Goal: Navigation & Orientation: Find specific page/section

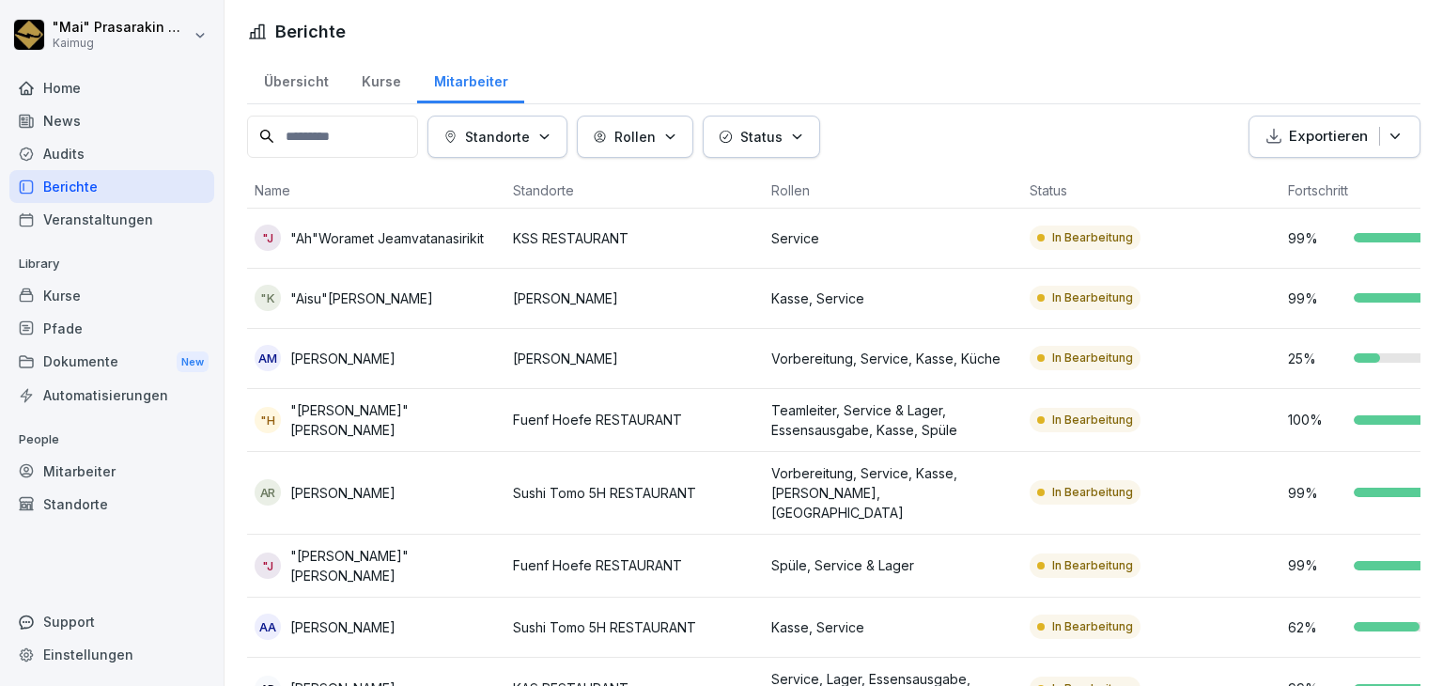
click at [292, 73] on div "Übersicht" at bounding box center [296, 79] width 98 height 48
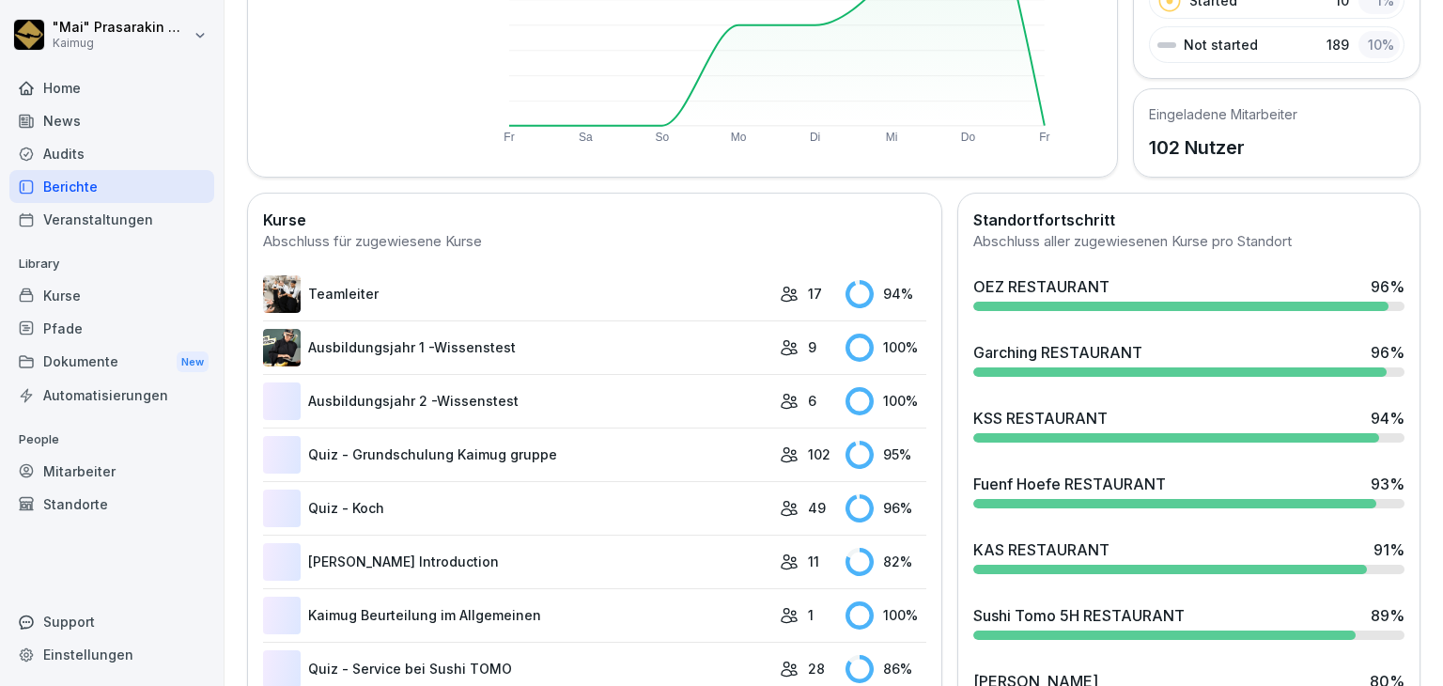
scroll to position [376, 0]
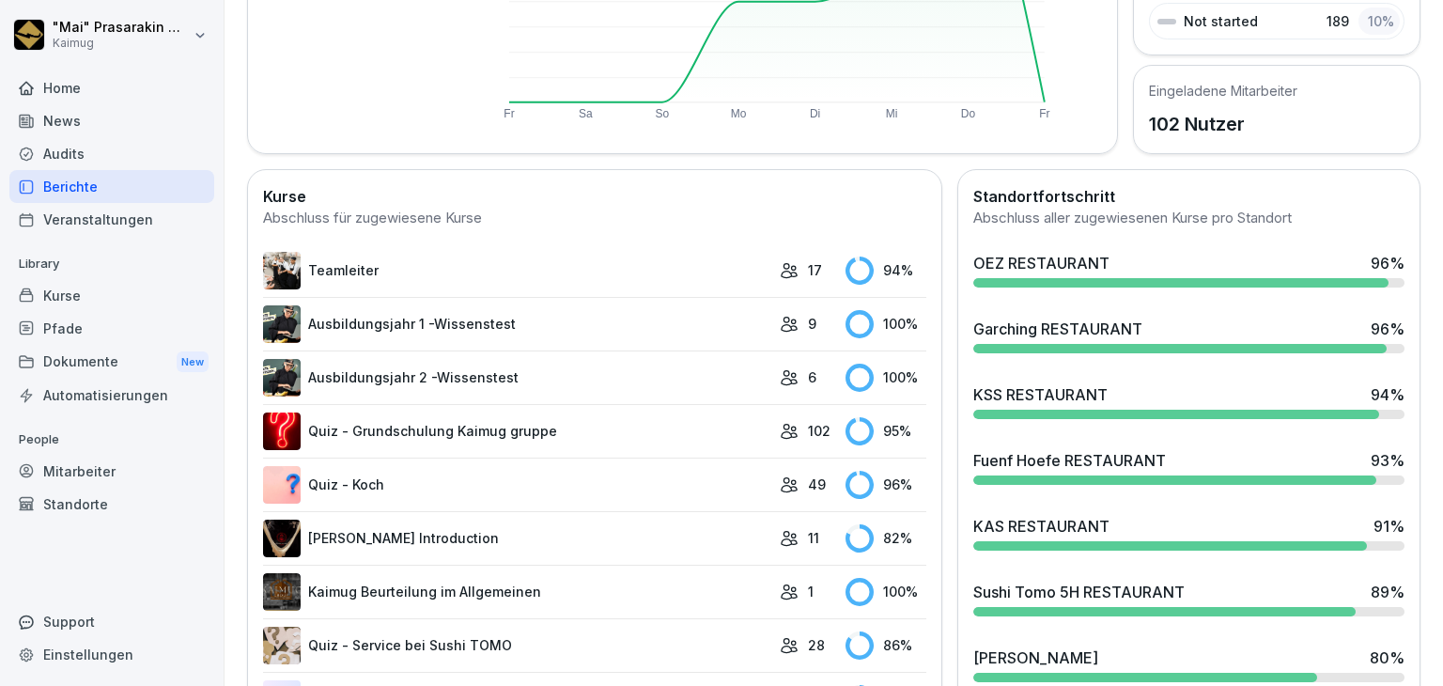
click at [1305, 332] on div "Garching RESTAURANT 96 %" at bounding box center [1188, 328] width 431 height 23
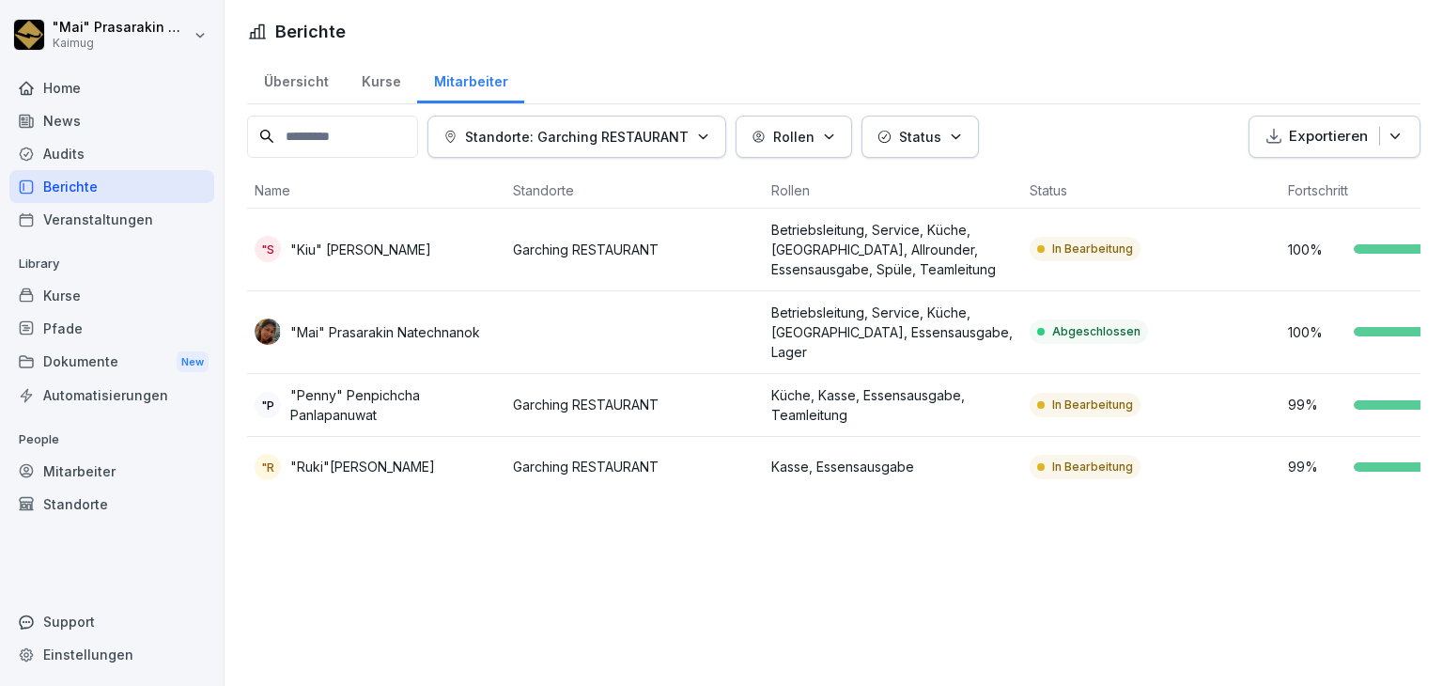
click at [277, 85] on div "Übersicht" at bounding box center [296, 79] width 98 height 48
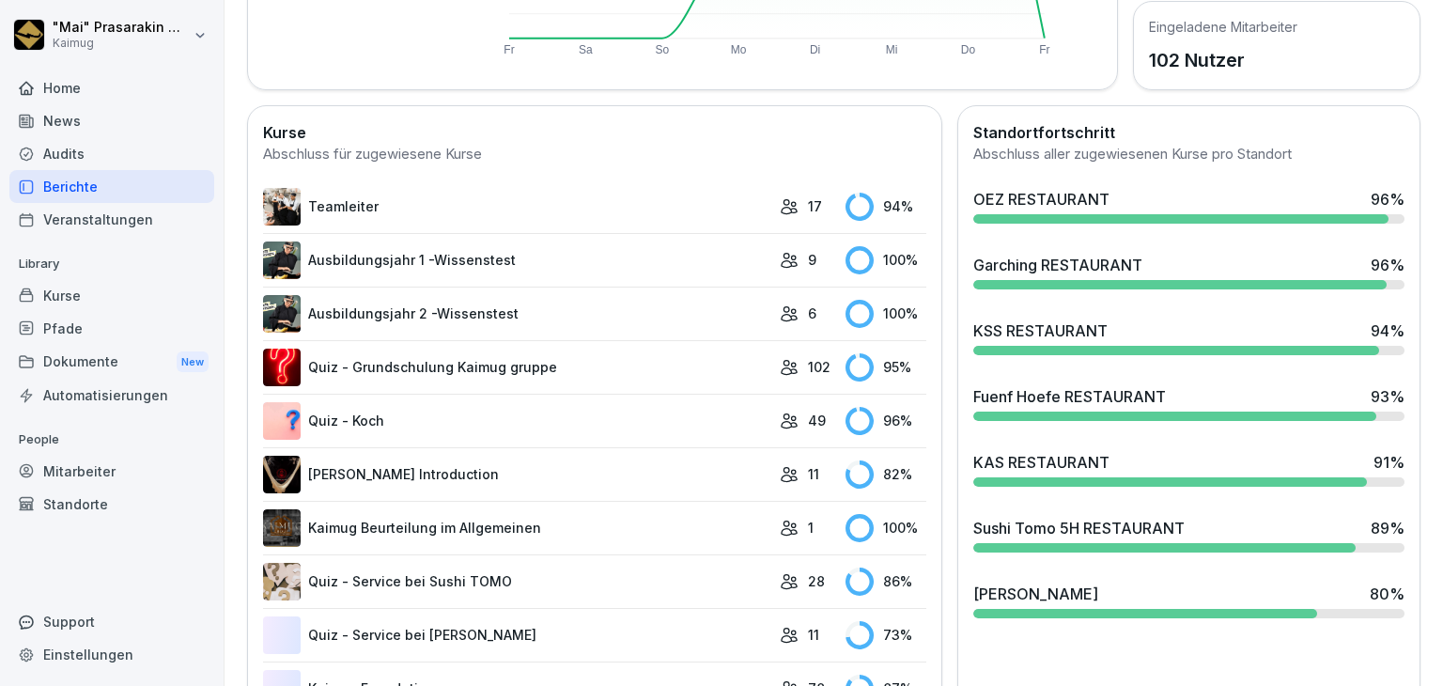
scroll to position [564, 0]
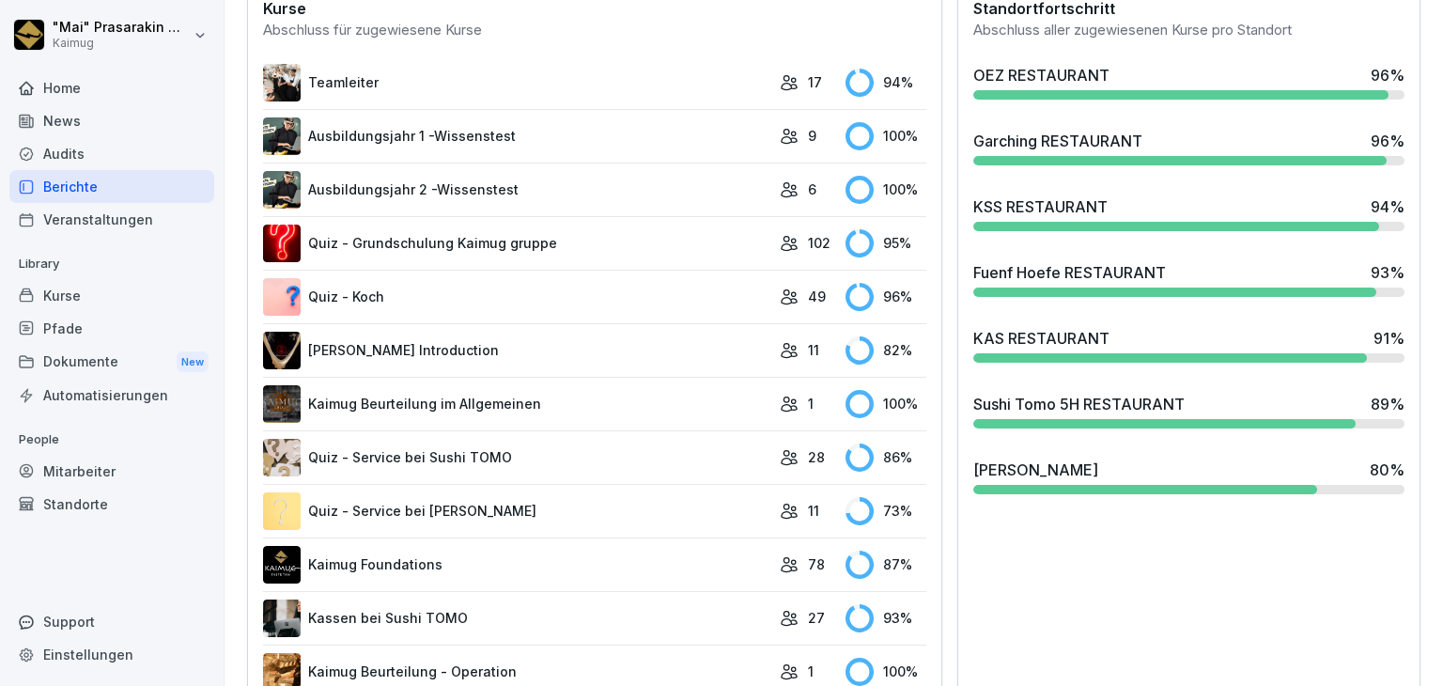
click at [1036, 468] on div "[PERSON_NAME]" at bounding box center [1035, 469] width 125 height 23
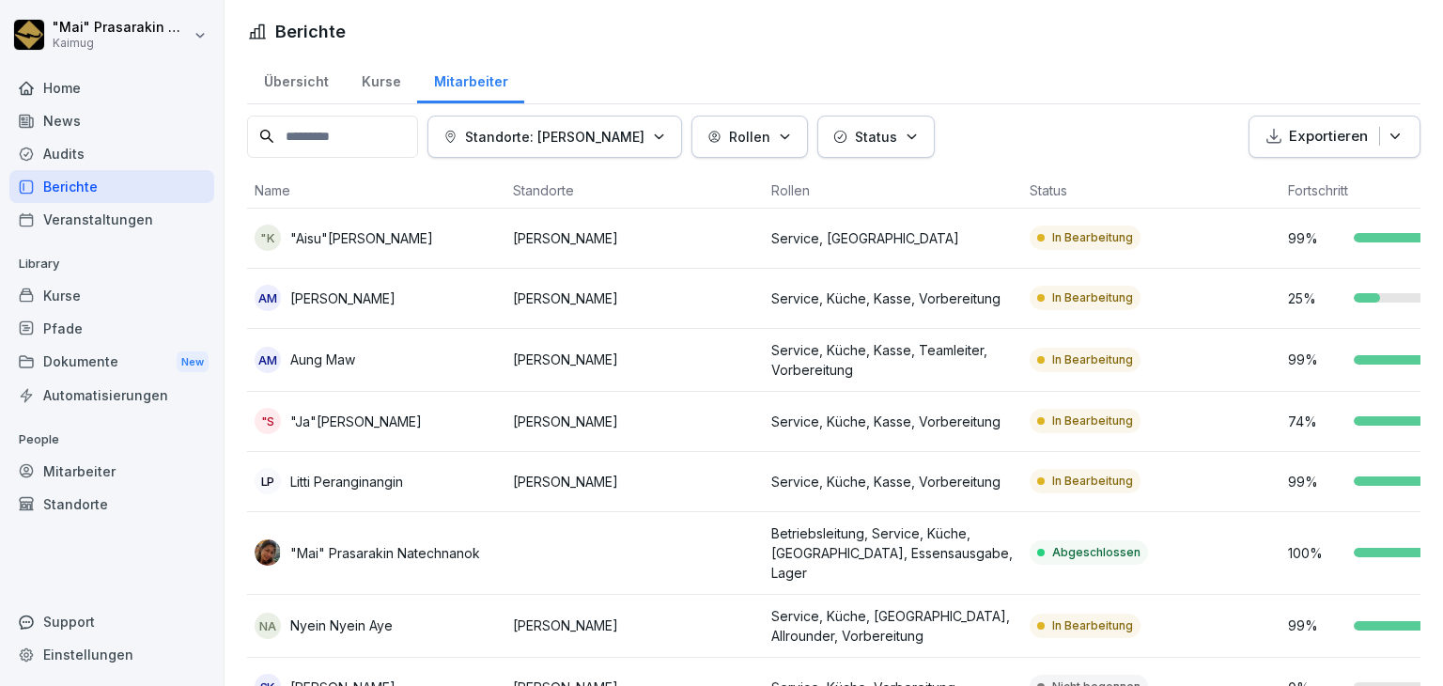
click at [308, 76] on div "Übersicht" at bounding box center [296, 79] width 98 height 48
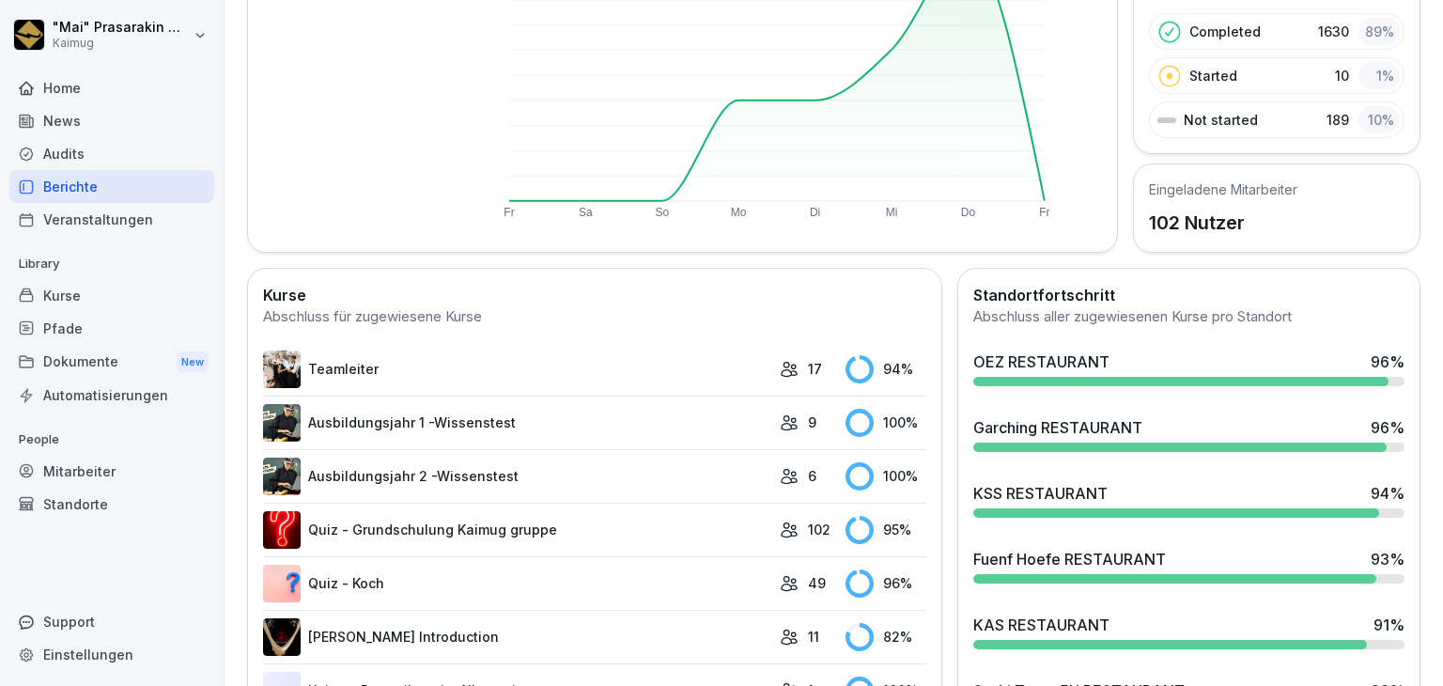
scroll to position [282, 0]
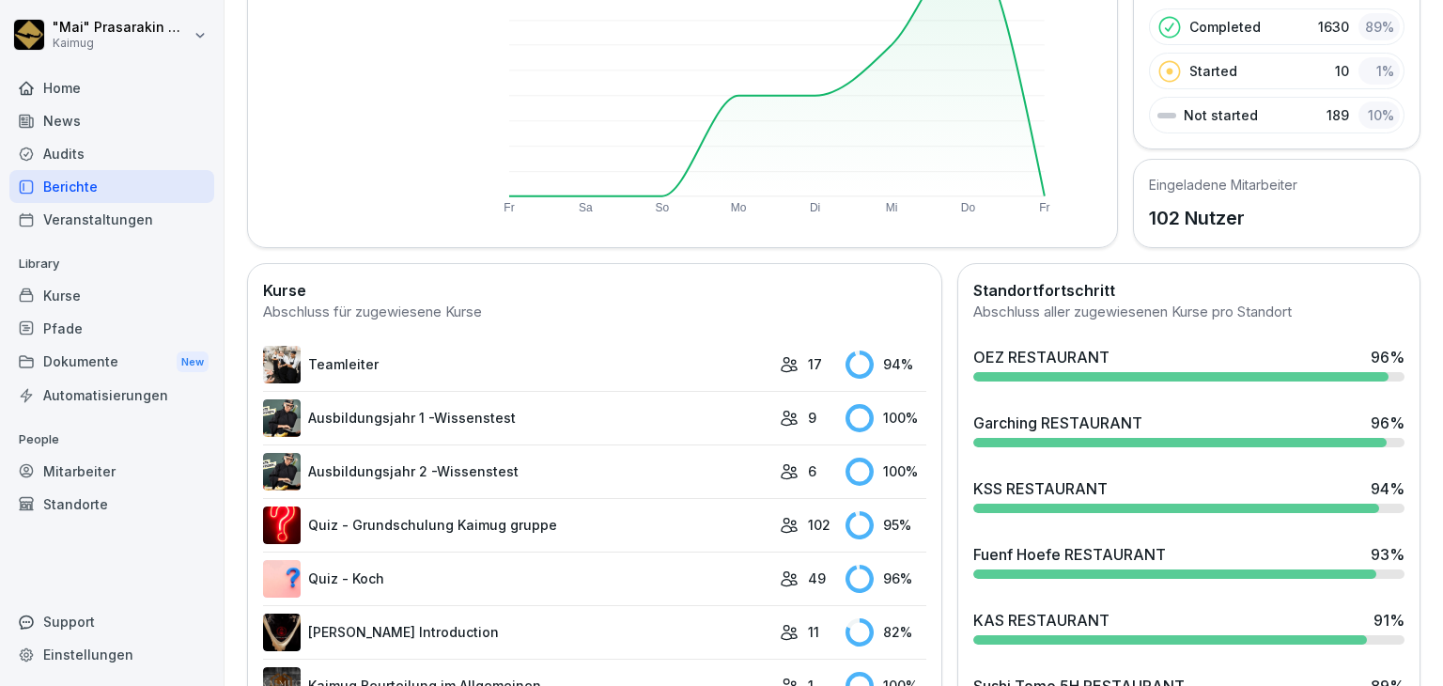
click at [1080, 350] on div "OEZ RESTAURANT" at bounding box center [1041, 357] width 136 height 23
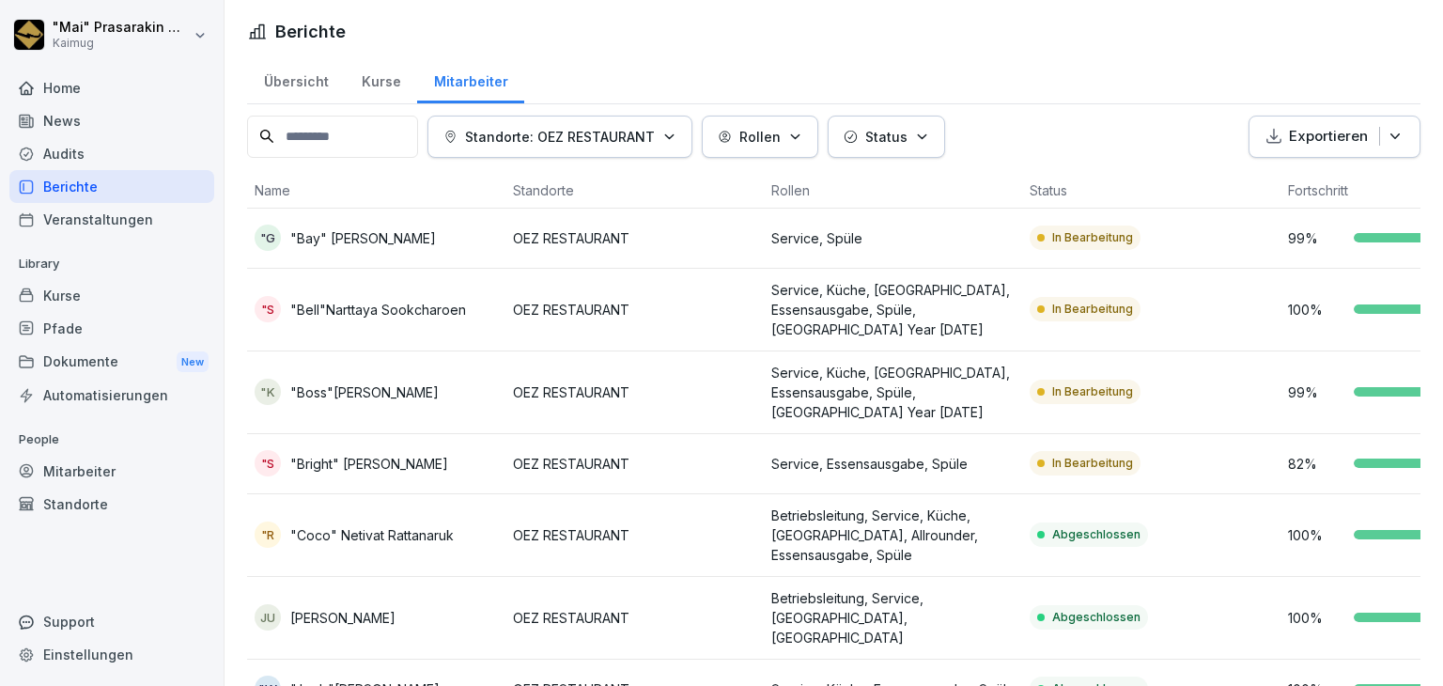
click at [309, 76] on div "Übersicht" at bounding box center [296, 79] width 98 height 48
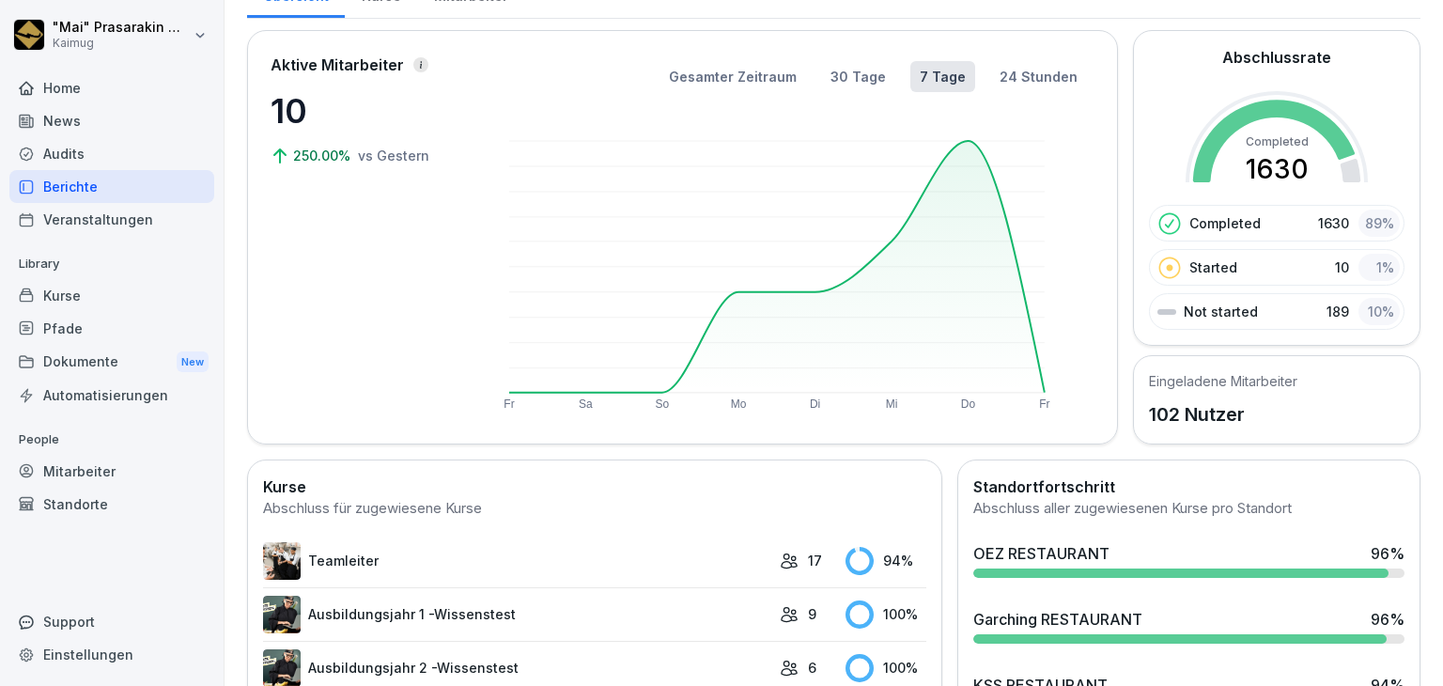
scroll to position [282, 0]
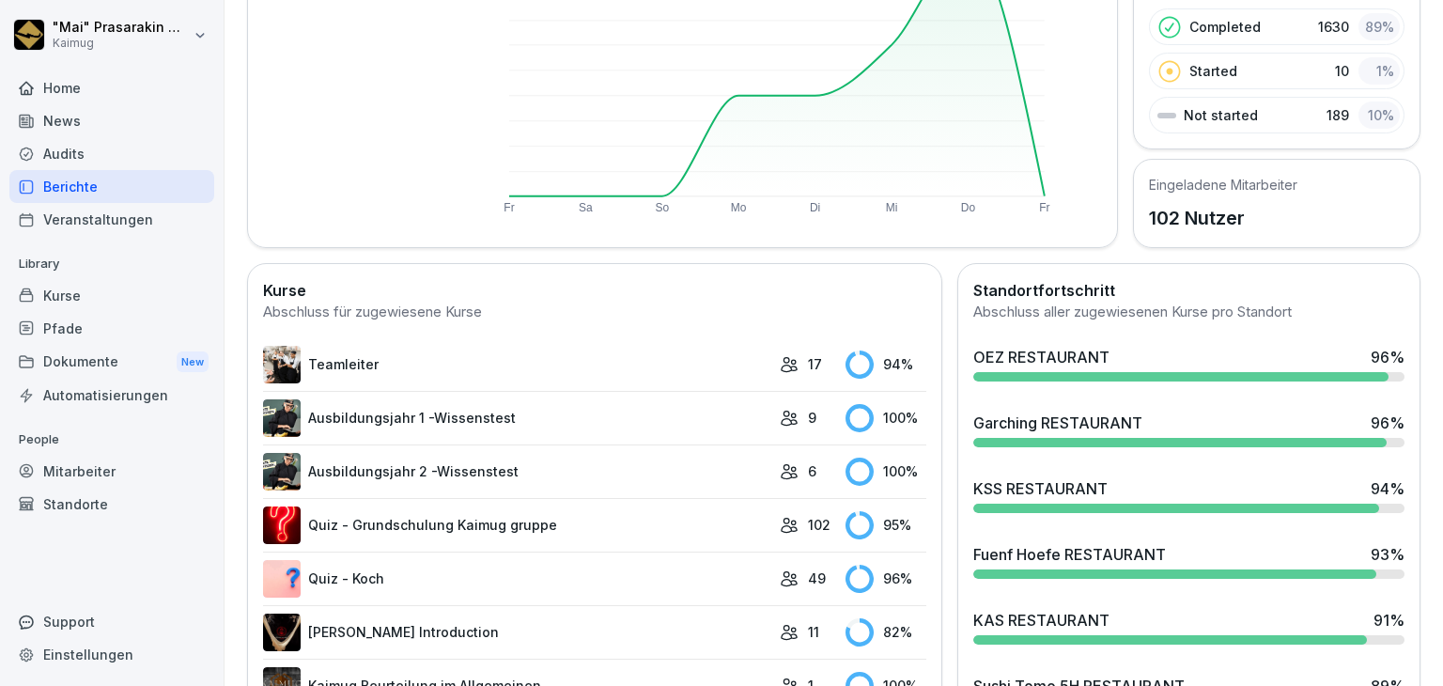
click at [1022, 551] on div "Fuenf Hoefe RESTAURANT" at bounding box center [1069, 554] width 193 height 23
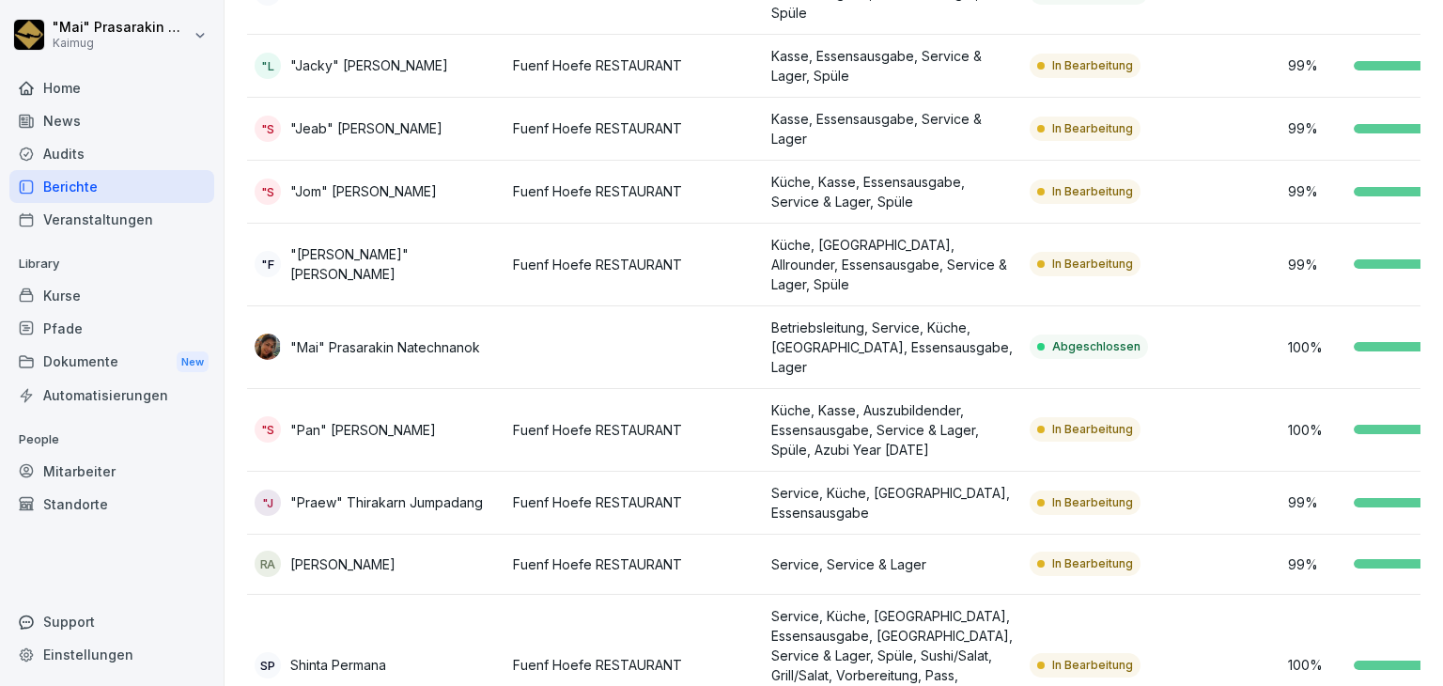
scroll to position [533, 0]
